Goal: Transaction & Acquisition: Book appointment/travel/reservation

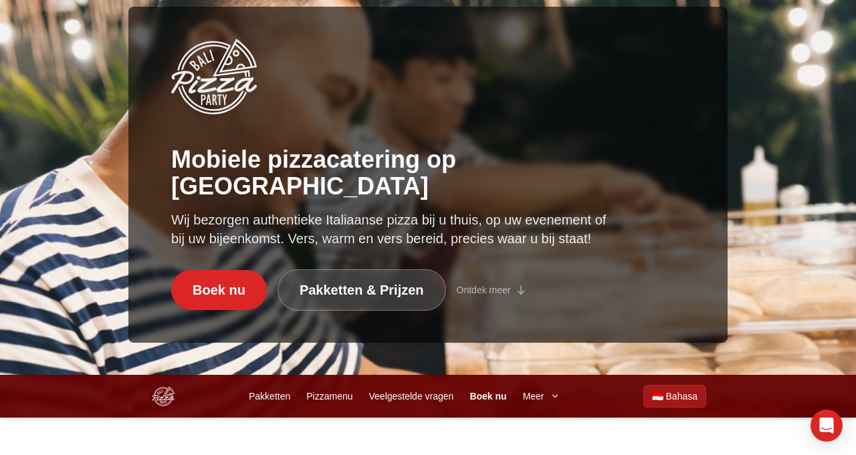
scroll to position [77, 0]
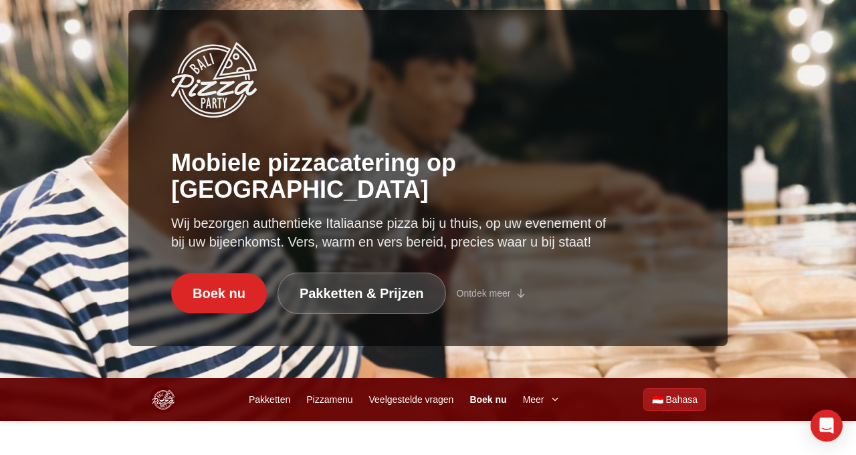
click at [78, 221] on div "Mobiele pizzacatering op Bali Wij bezorgen authentieke Italiaanse pizza bij u t…" at bounding box center [428, 178] width 856 height 336
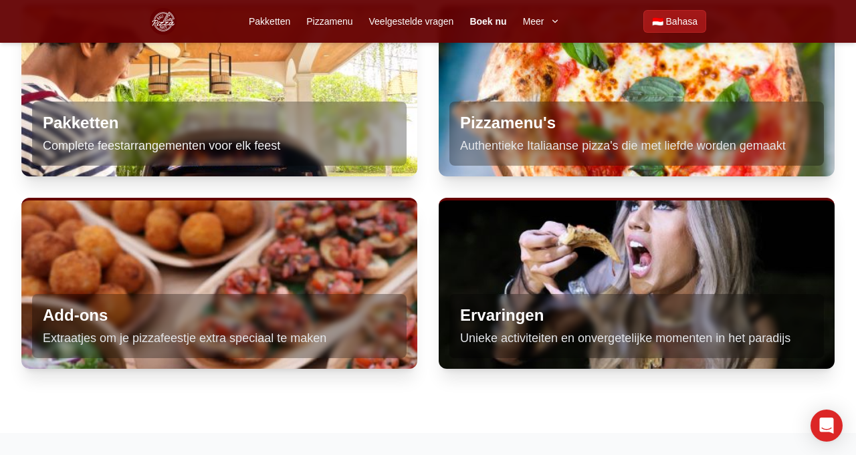
scroll to position [807, 0]
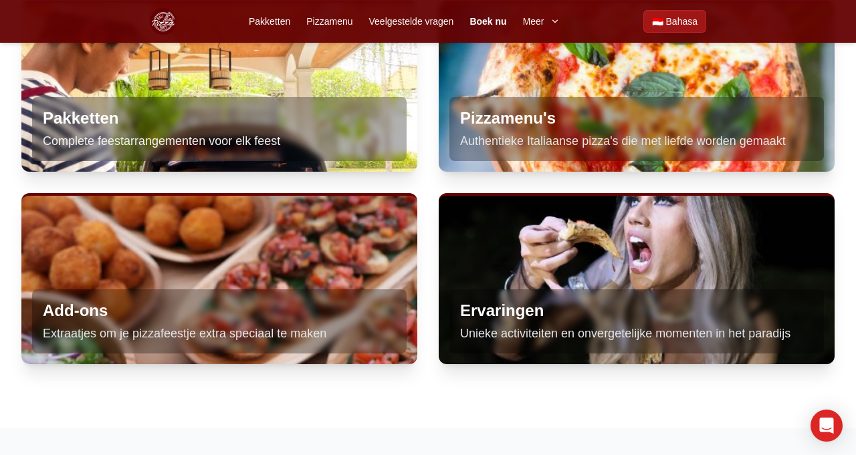
click at [100, 346] on div "Add-ons Extraatjes om je pizzafeestje extra speciaal te maken" at bounding box center [219, 321] width 374 height 64
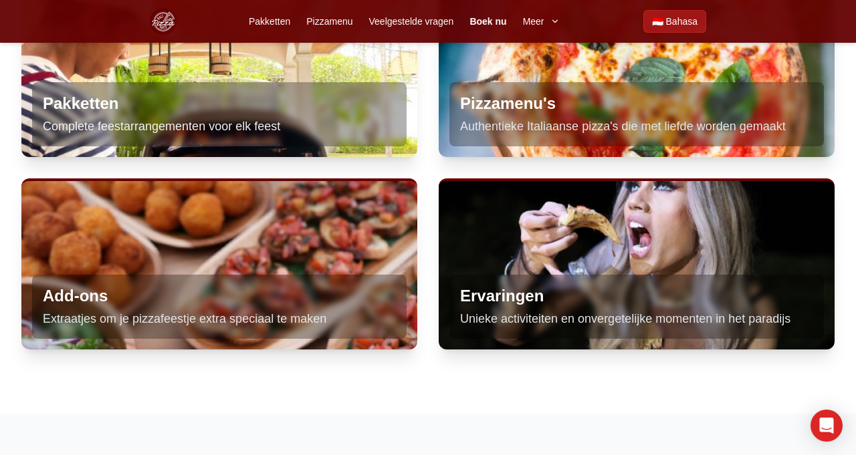
scroll to position [850, 0]
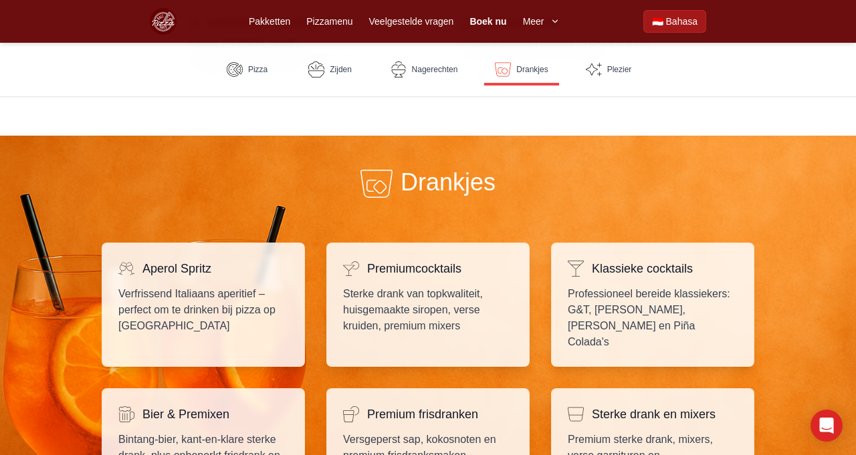
scroll to position [2059, 0]
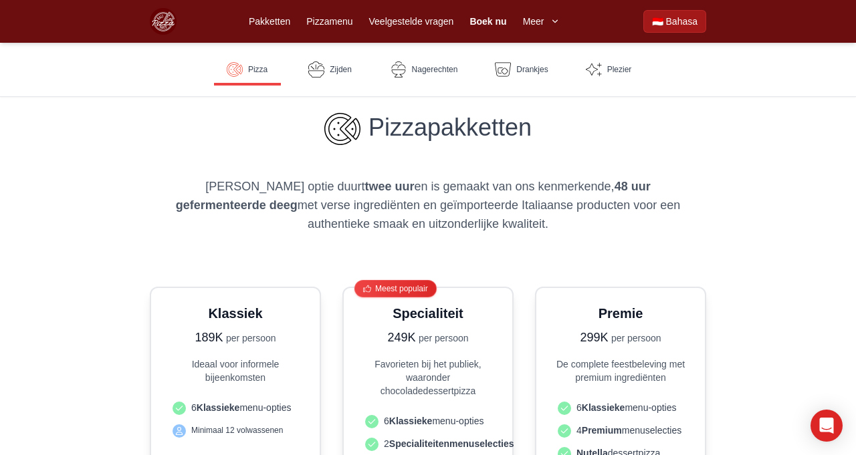
click at [262, 66] on font "Pizza" at bounding box center [257, 69] width 19 height 9
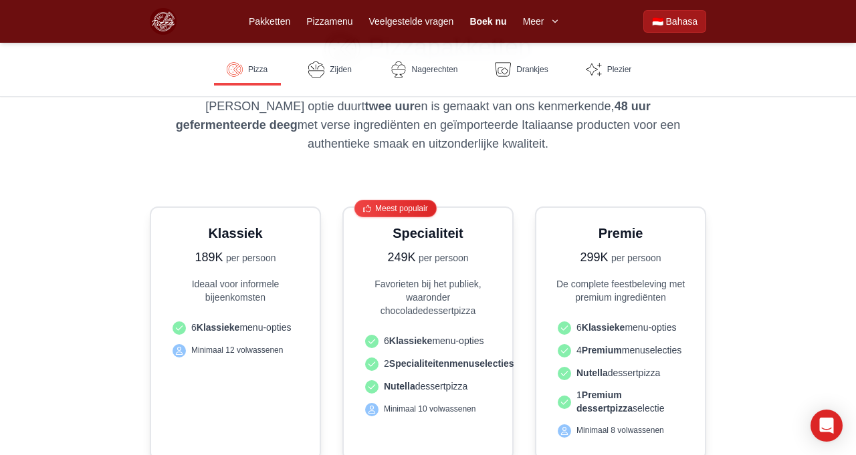
scroll to position [350, 0]
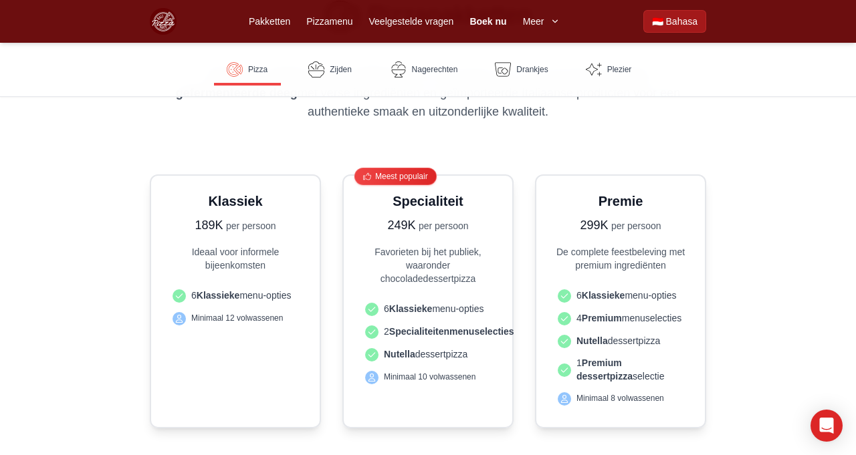
click at [552, 22] on icon "button" at bounding box center [554, 21] width 11 height 11
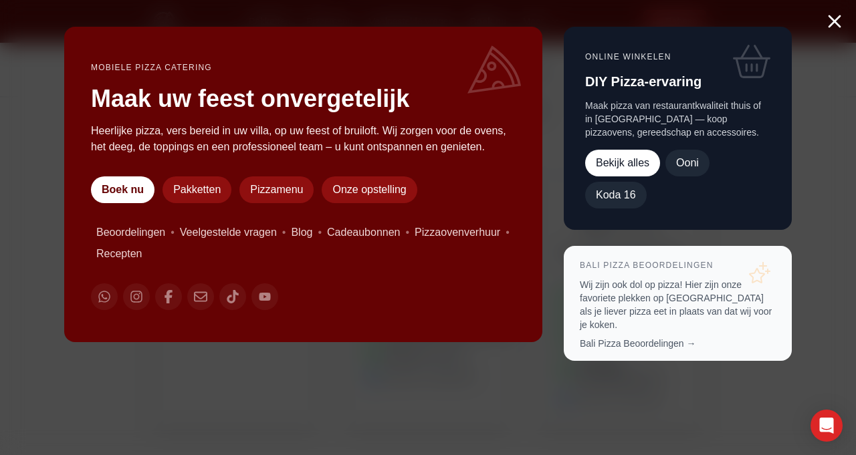
click at [834, 24] on icon "Menu sluiten" at bounding box center [833, 21] width 21 height 21
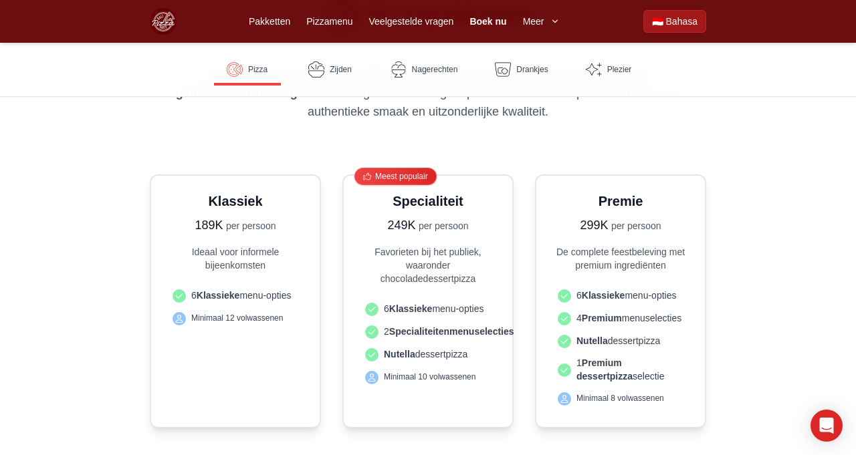
click at [680, 22] on font "Bahasa" at bounding box center [681, 21] width 31 height 11
